Goal: Information Seeking & Learning: Learn about a topic

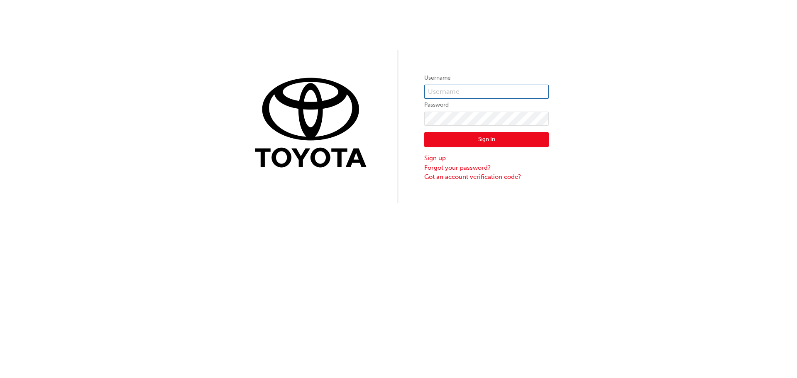
click at [490, 89] on input "text" at bounding box center [486, 92] width 124 height 14
type input "[EMAIL_ADDRESS][DOMAIN_NAME]"
click at [484, 140] on button "Sign In" at bounding box center [486, 140] width 124 height 16
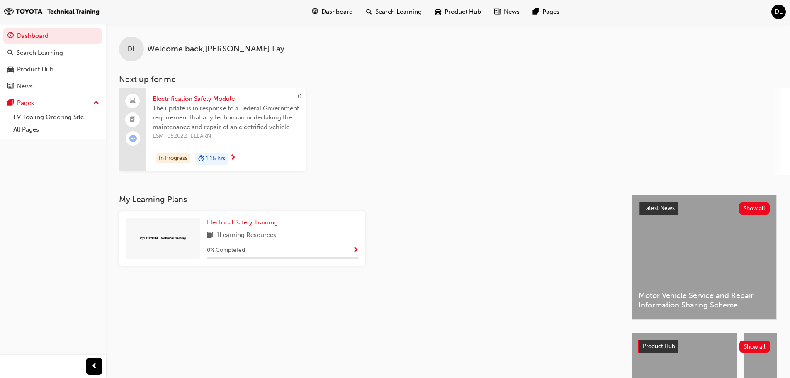
click at [265, 223] on span "Electrical Safety Training" at bounding box center [242, 222] width 71 height 7
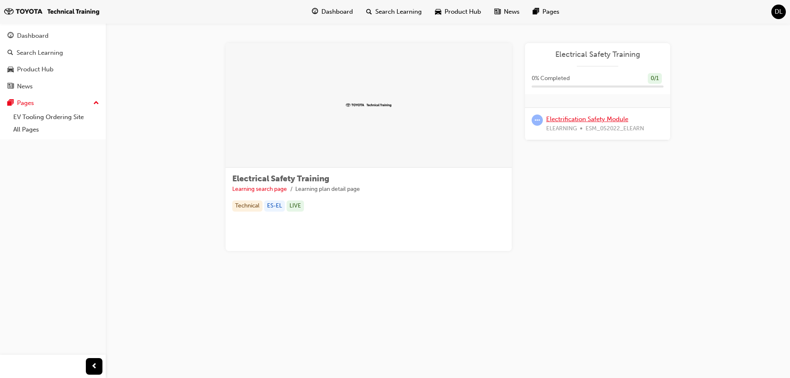
click at [601, 120] on link "Electrification Safety Module" at bounding box center [587, 118] width 82 height 7
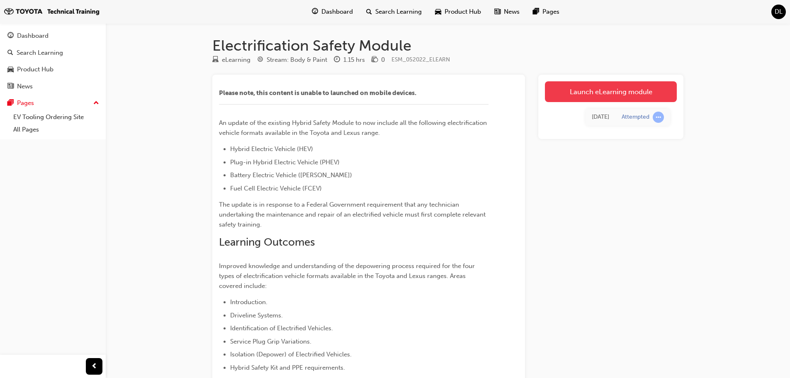
click at [619, 93] on link "Launch eLearning module" at bounding box center [611, 91] width 132 height 21
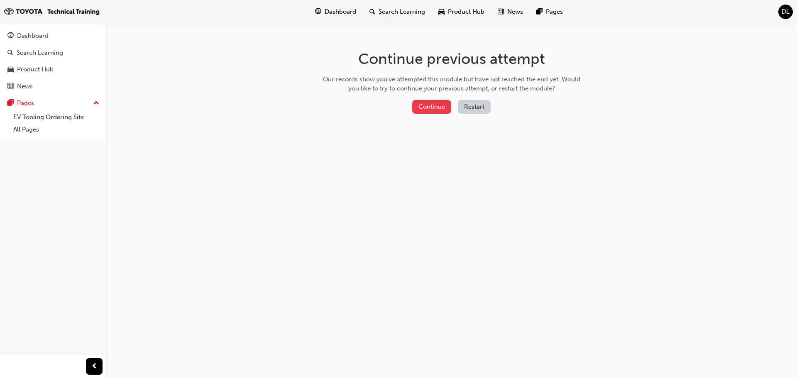
click at [431, 102] on button "Continue" at bounding box center [431, 107] width 39 height 14
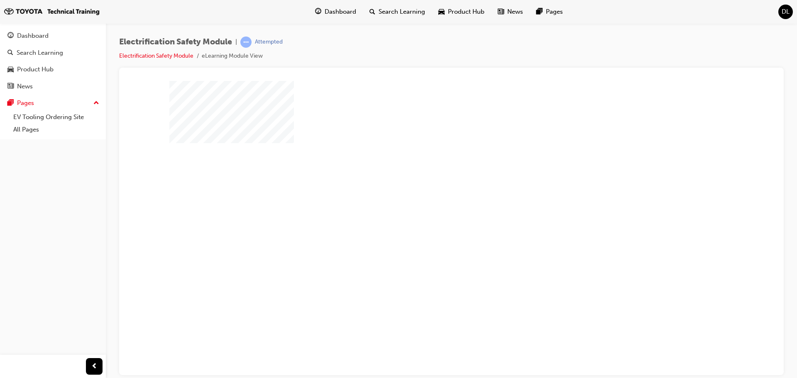
click at [427, 204] on div "play" at bounding box center [427, 204] width 0 height 0
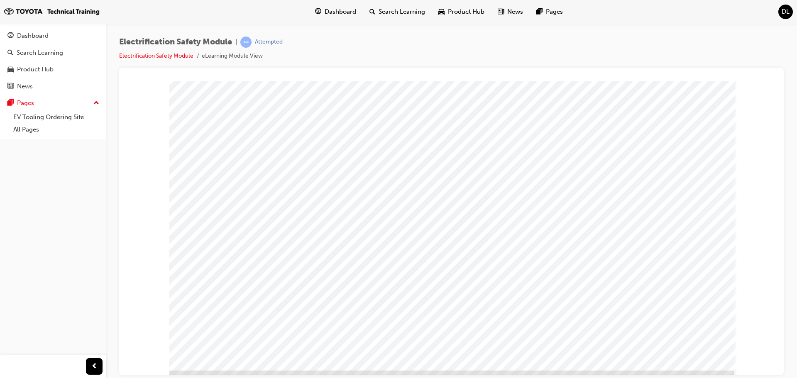
scroll to position [17, 0]
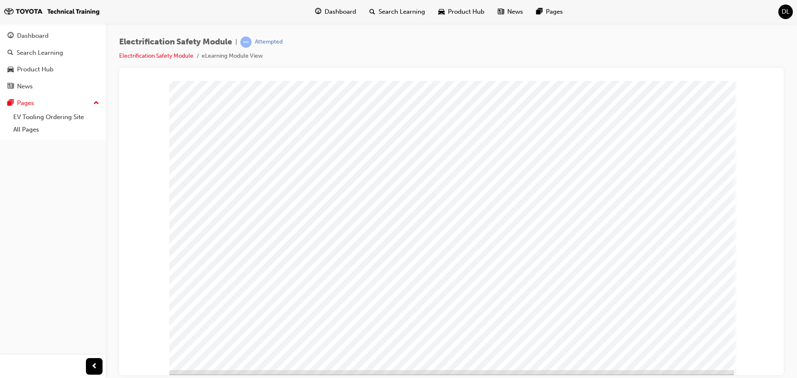
scroll to position [17, 0]
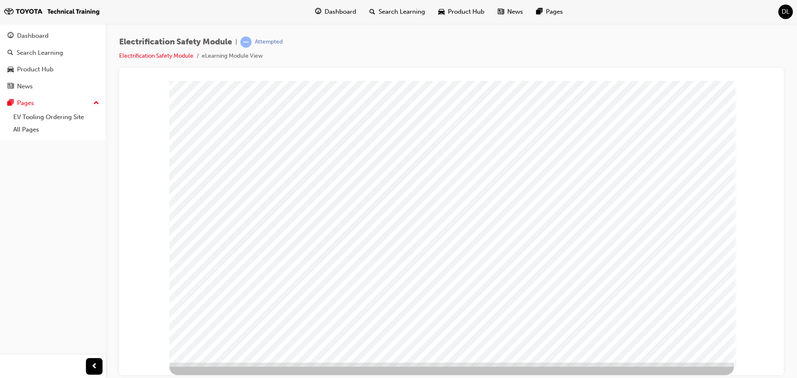
click at [785, 11] on span "DL" at bounding box center [785, 12] width 8 height 10
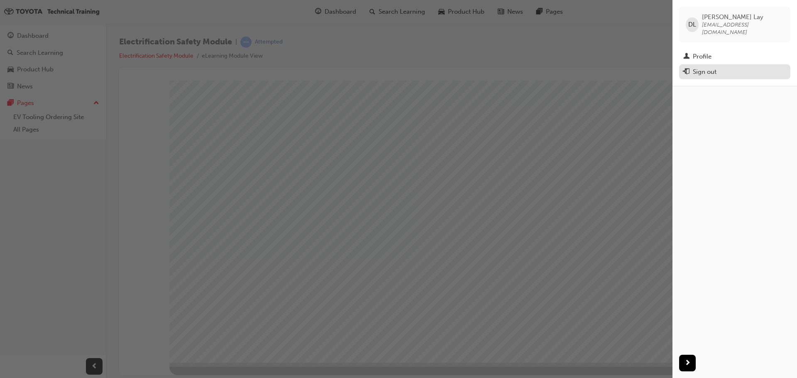
click at [710, 67] on div "Sign out" at bounding box center [704, 72] width 24 height 10
